Goal: Navigation & Orientation: Find specific page/section

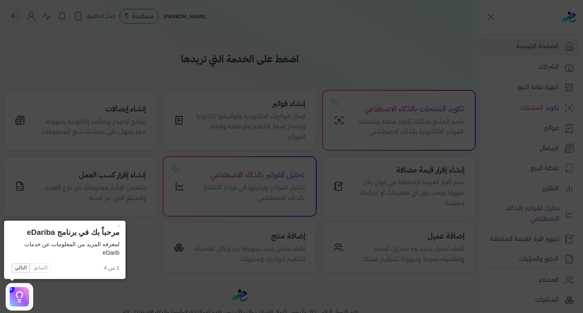
click at [20, 267] on button "التالي" at bounding box center [21, 268] width 18 height 10
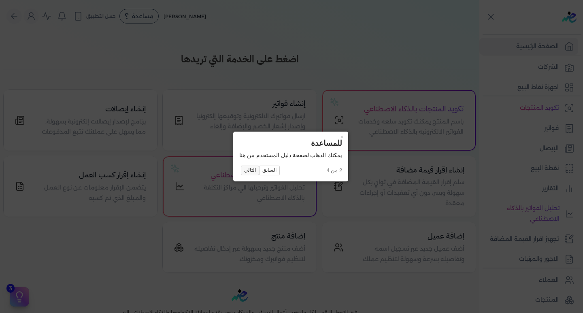
click at [245, 171] on button "التالي" at bounding box center [250, 171] width 18 height 10
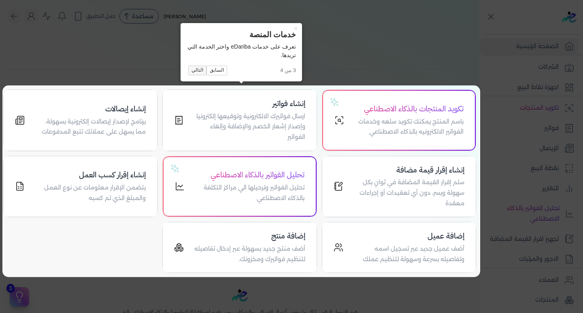
click at [196, 71] on button "التالي" at bounding box center [197, 71] width 18 height 10
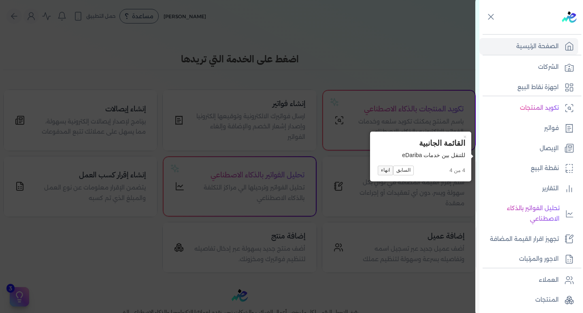
click at [385, 168] on button "انهاء" at bounding box center [385, 171] width 15 height 10
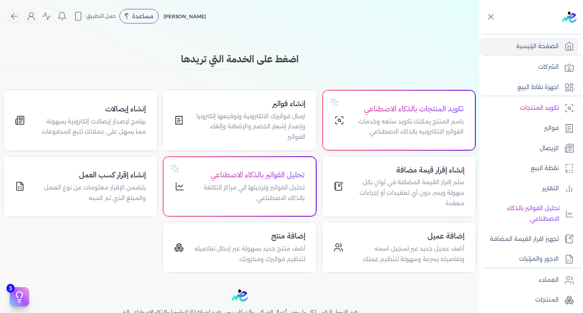
click at [568, 20] on img at bounding box center [569, 16] width 15 height 11
click at [557, 49] on p "الصفحة الرئيسية" at bounding box center [538, 46] width 43 height 11
